Goal: Find specific page/section

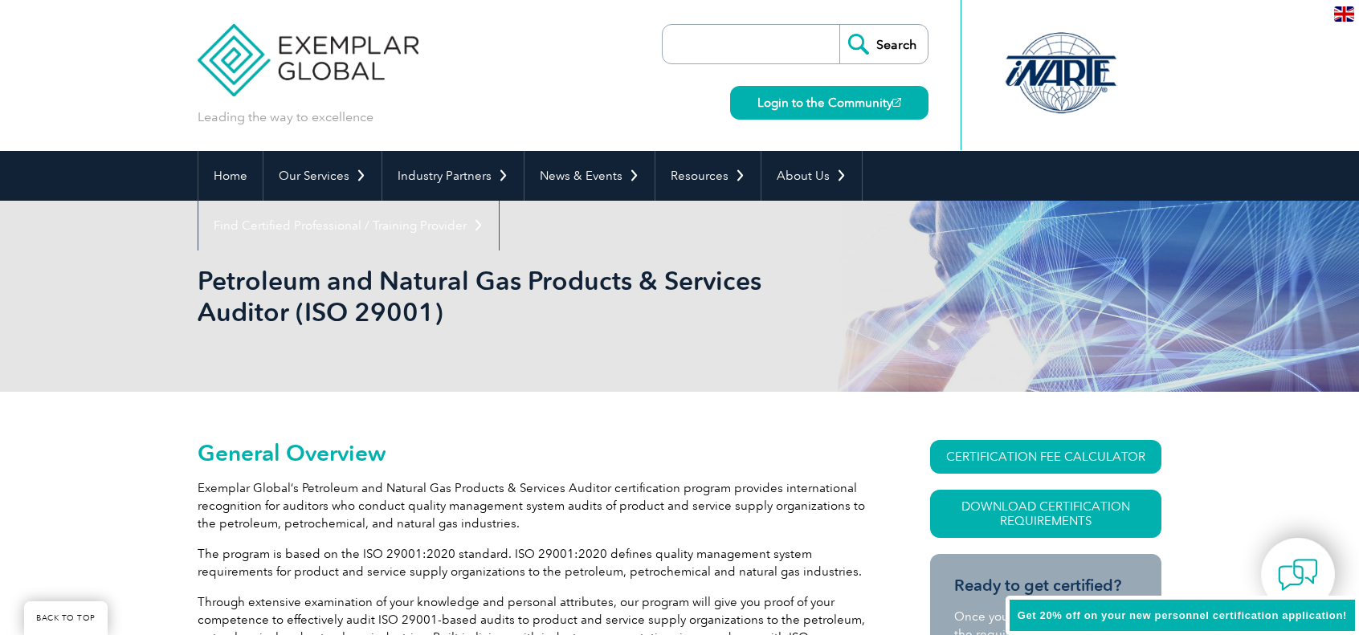
scroll to position [241, 0]
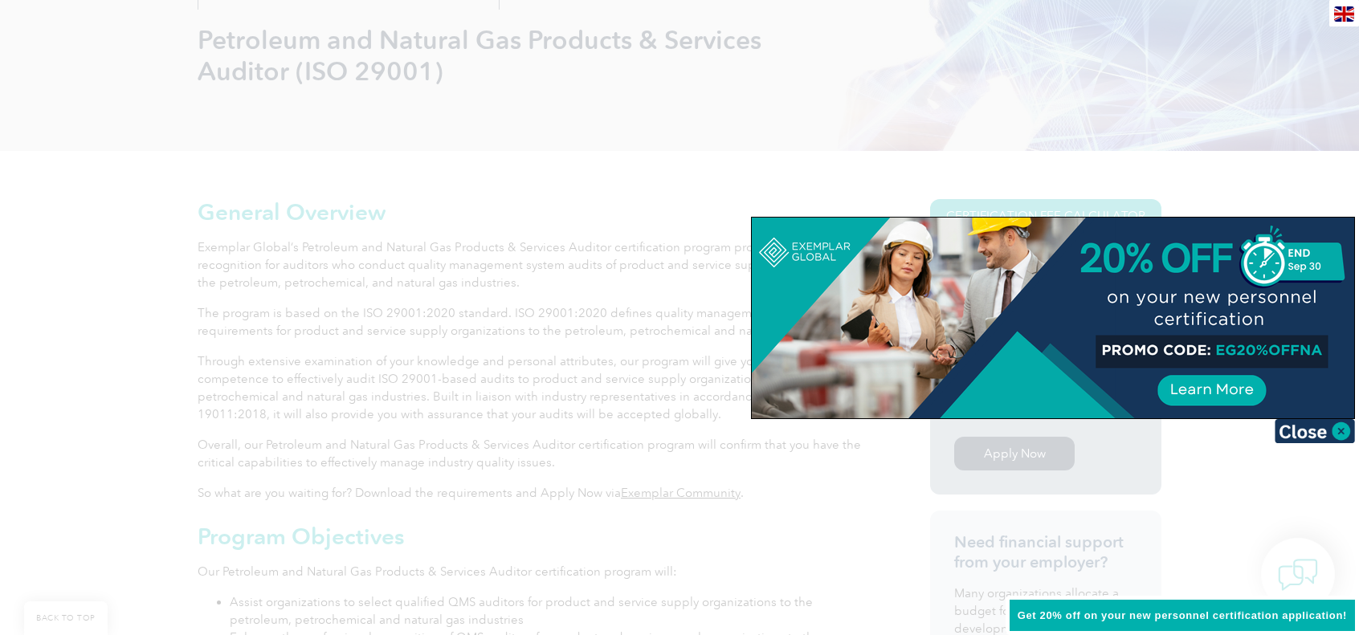
click at [1306, 430] on img at bounding box center [1315, 431] width 80 height 24
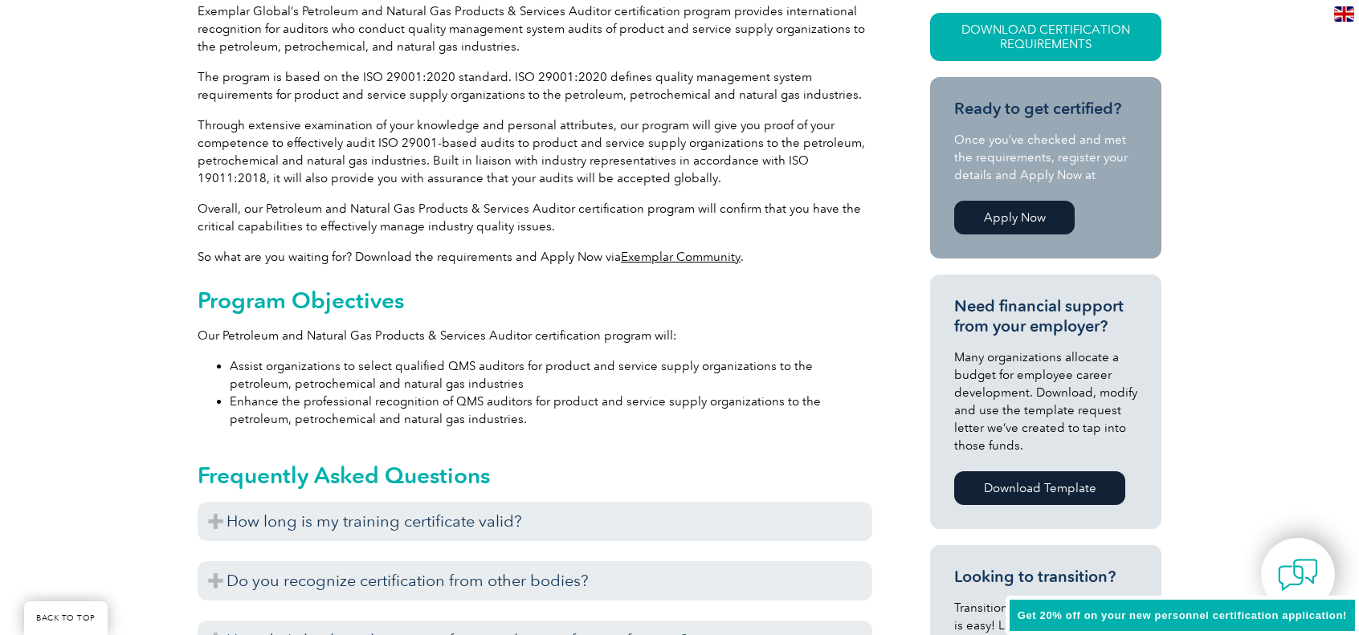
scroll to position [161, 0]
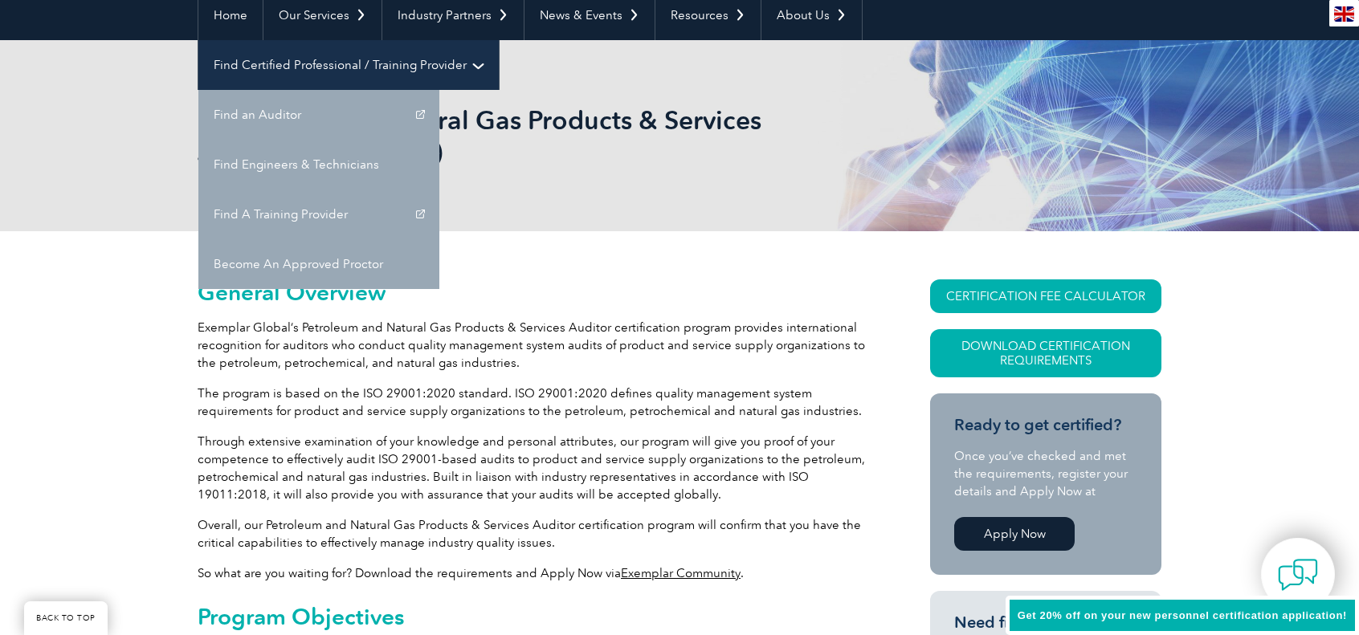
click at [499, 40] on link "Find Certified Professional / Training Provider" at bounding box center [348, 65] width 300 height 50
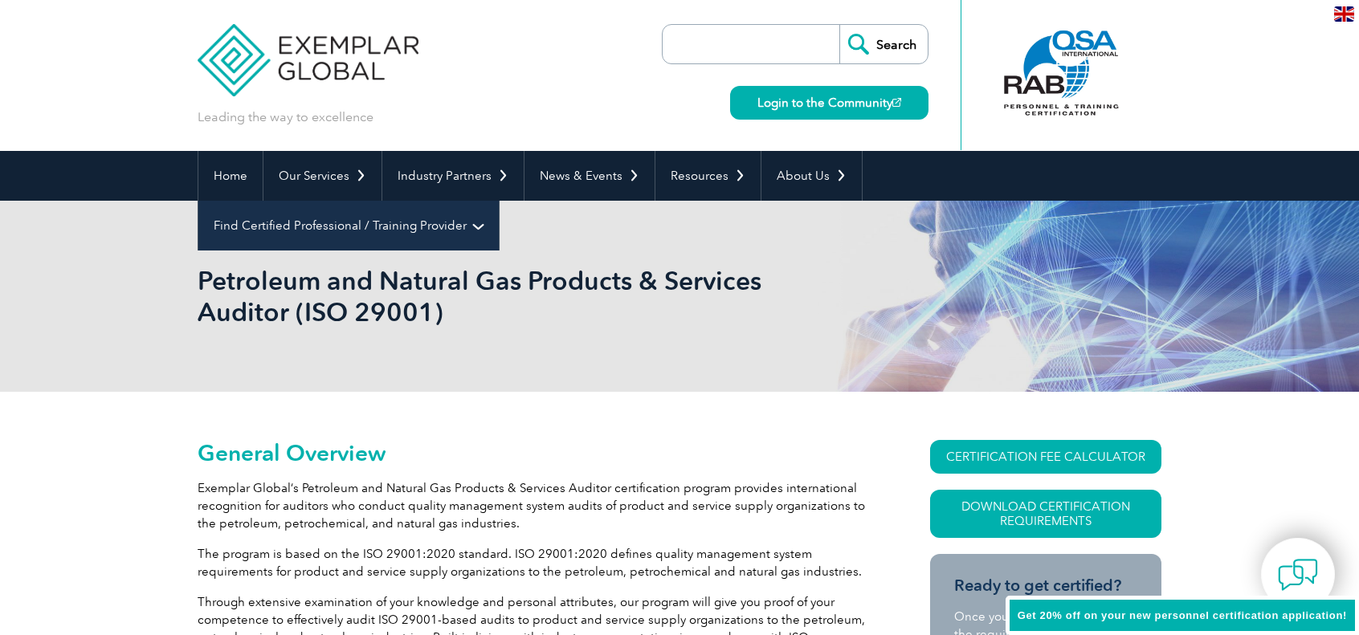
click at [499, 201] on link "Find Certified Professional / Training Provider" at bounding box center [348, 226] width 300 height 50
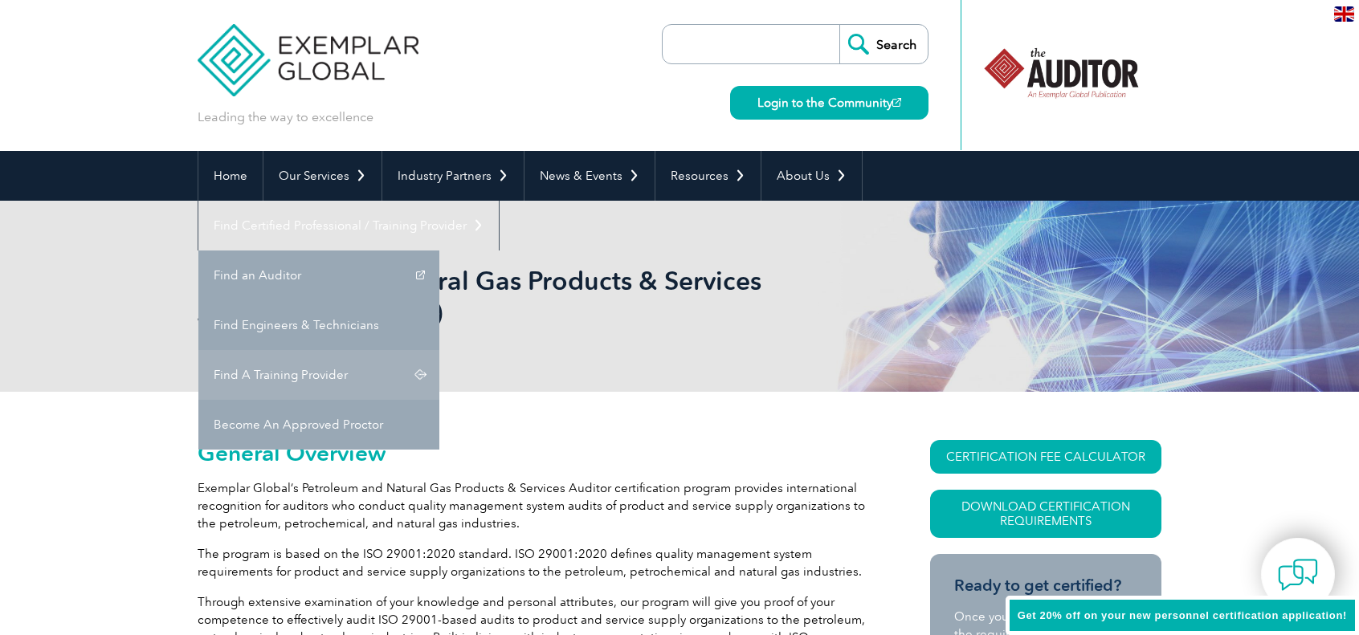
click at [439, 350] on link "Find A Training Provider" at bounding box center [318, 375] width 241 height 50
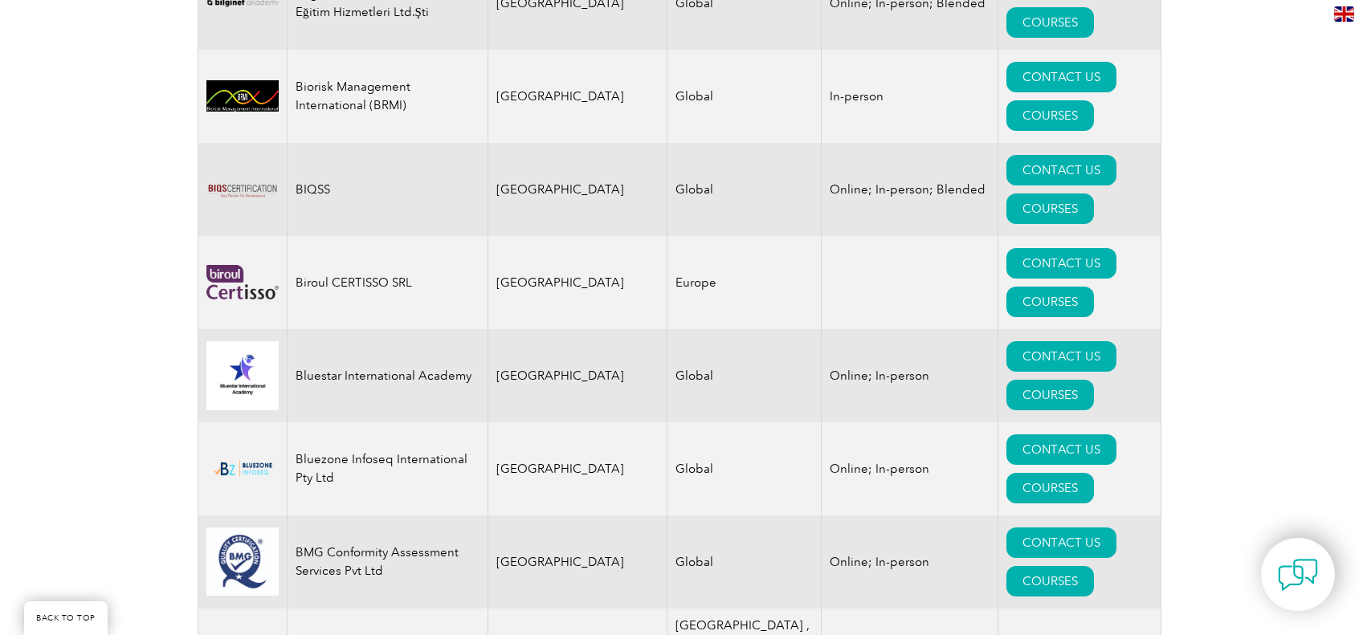
scroll to position [3373, 0]
